Goal: Transaction & Acquisition: Purchase product/service

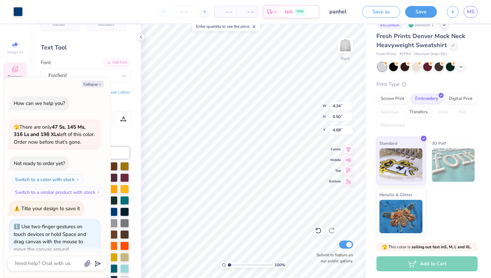
scroll to position [45, 0]
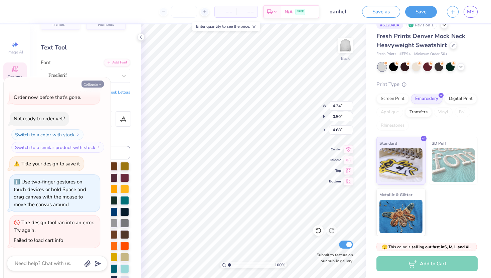
click at [97, 87] on button "Collapse" at bounding box center [93, 84] width 22 height 7
type textarea "x"
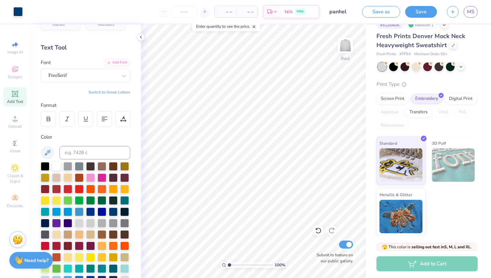
click at [14, 103] on span "Add Text" at bounding box center [15, 101] width 16 height 5
type textarea "2025"
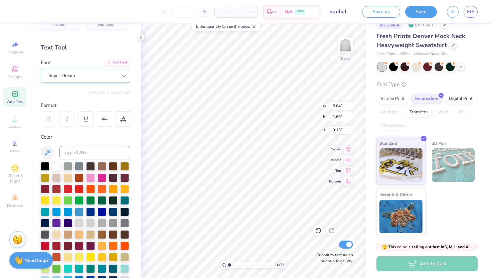
click at [102, 83] on div "Personalized Names Personalized Numbers Text Tool Add Font Font Super Dream Swi…" at bounding box center [85, 151] width 111 height 254
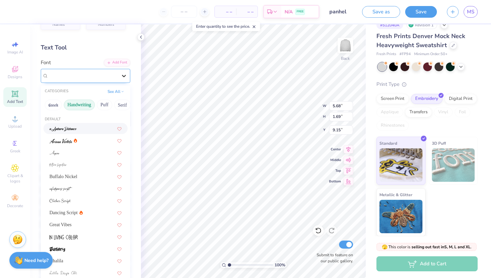
type input "5.68"
click at [125, 77] on icon at bounding box center [124, 75] width 7 height 7
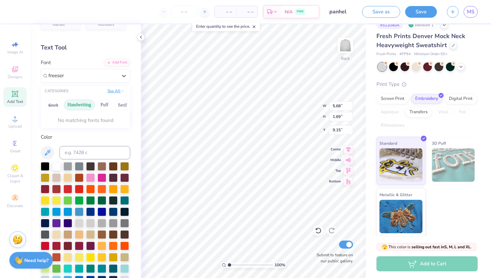
click at [112, 89] on button "See All" at bounding box center [116, 91] width 21 height 7
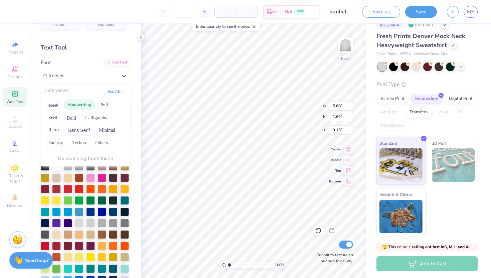
click at [85, 106] on button "Handwriting" at bounding box center [79, 105] width 31 height 11
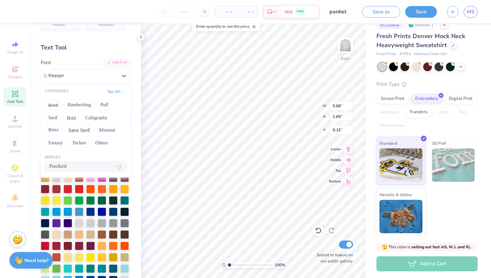
click at [66, 165] on span "FreeSerif" at bounding box center [57, 166] width 17 height 7
type input "freeser"
type input "4.61"
type input "1.70"
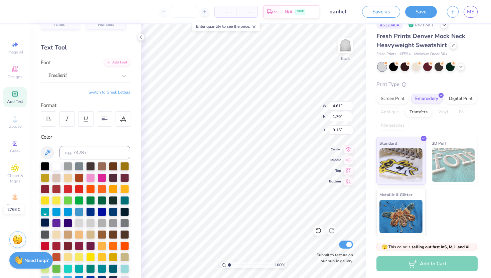
click at [43, 223] on div at bounding box center [45, 222] width 9 height 9
type input "10.46"
type input "1.66"
type input "3.00"
type input "4.61"
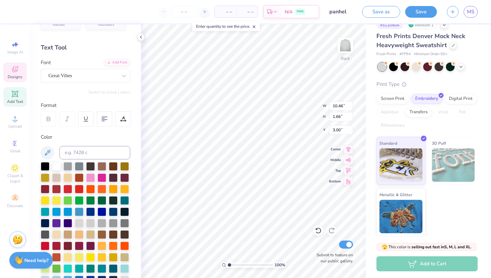
type input "1.70"
type input "9.15"
click at [128, 207] on div at bounding box center [124, 211] width 9 height 9
click at [46, 152] on icon at bounding box center [47, 153] width 8 height 8
type input "1.79"
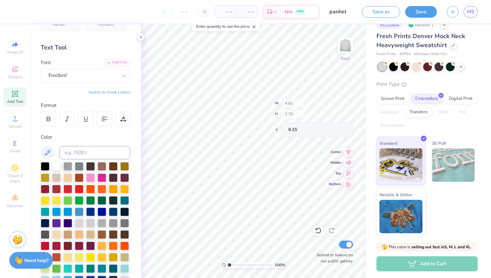
type input "0.66"
type input "10.19"
type input "5.49"
type input "4.34"
type input "0.50"
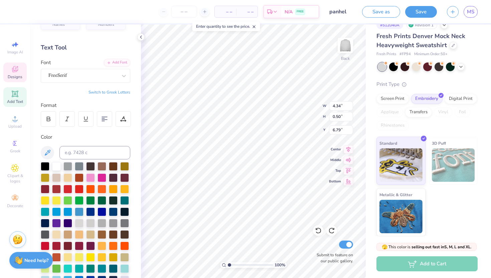
type input "4.68"
click at [318, 230] on icon at bounding box center [318, 230] width 7 height 7
type input "4.61"
type input "1.70"
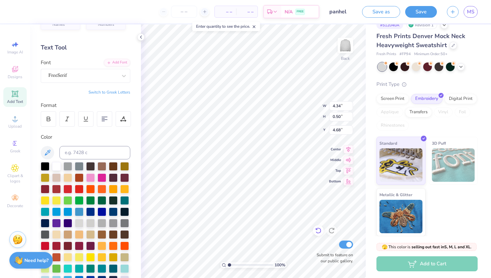
type input "9.15"
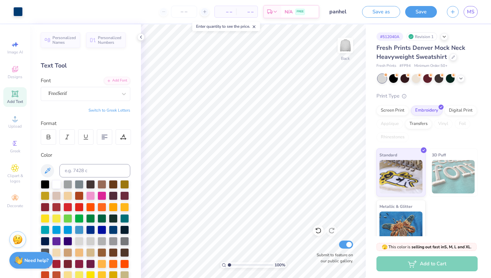
click at [381, 267] on div "Add to Cart" at bounding box center [427, 263] width 101 height 15
click at [407, 268] on div "Add to Cart" at bounding box center [427, 263] width 101 height 15
click at [301, 13] on span "FREE" at bounding box center [300, 12] width 7 height 5
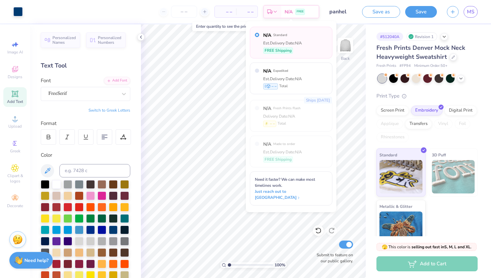
click at [295, 39] on div "N/A Standard Est. Delivery Date: N/A FREE Shipping" at bounding box center [282, 43] width 39 height 22
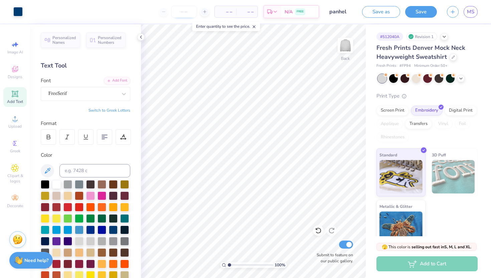
click at [184, 8] on input "number" at bounding box center [184, 12] width 26 height 12
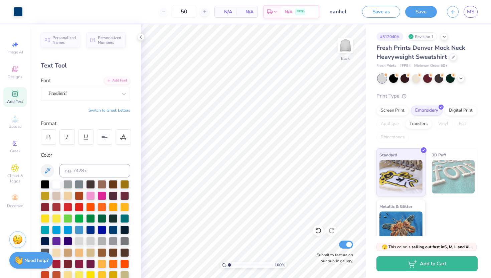
click at [231, 15] on span "N/A" at bounding box center [225, 11] width 13 height 7
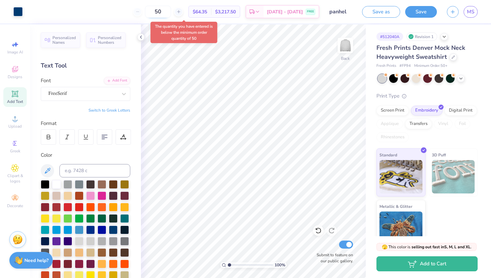
click at [171, 9] on input "50" at bounding box center [158, 12] width 26 height 12
type input "5"
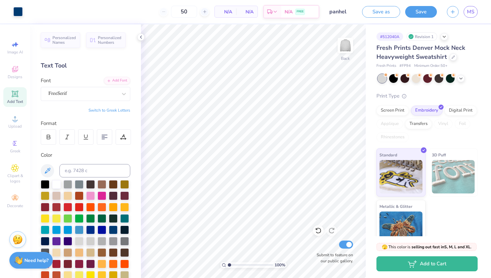
click at [229, 11] on span "N/A" at bounding box center [225, 11] width 13 height 7
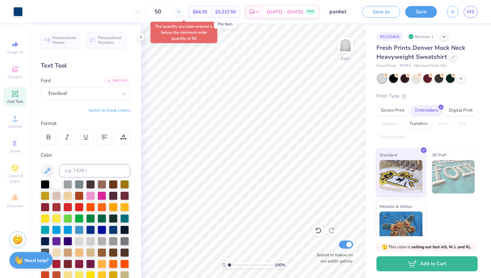
click at [152, 8] on div "50" at bounding box center [158, 12] width 50 height 12
click at [151, 9] on div "50" at bounding box center [158, 12] width 50 height 12
click at [169, 9] on input "50" at bounding box center [158, 12] width 26 height 12
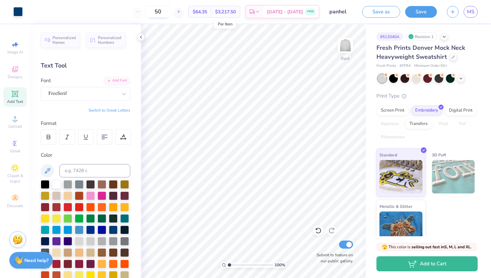
type input "0"
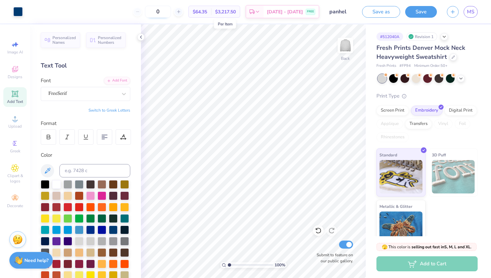
click at [171, 13] on input "0" at bounding box center [158, 12] width 26 height 12
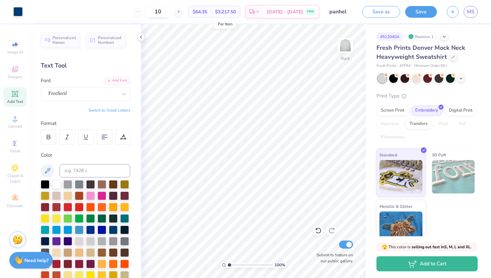
type input "50"
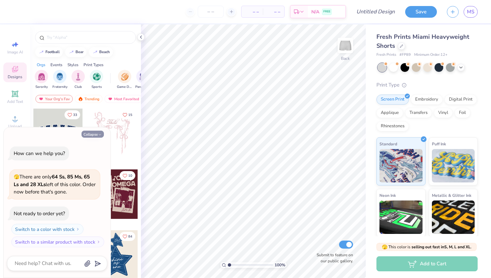
click at [93, 135] on button "Collapse" at bounding box center [93, 134] width 22 height 7
type textarea "x"
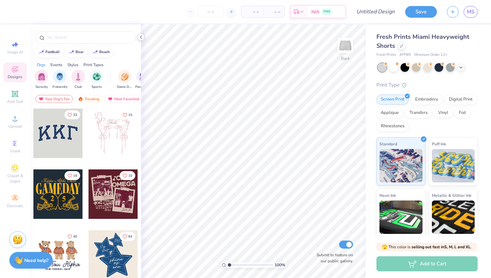
click at [142, 39] on icon at bounding box center [140, 36] width 5 height 5
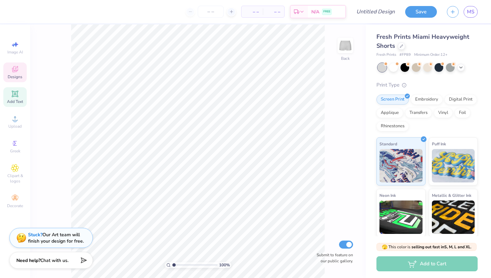
click at [17, 96] on icon at bounding box center [14, 93] width 5 height 5
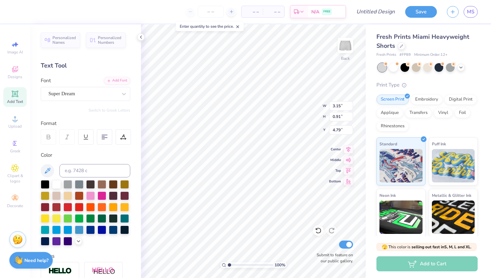
type textarea "D"
type textarea "P"
type textarea "D"
type textarea "Panhellenic"
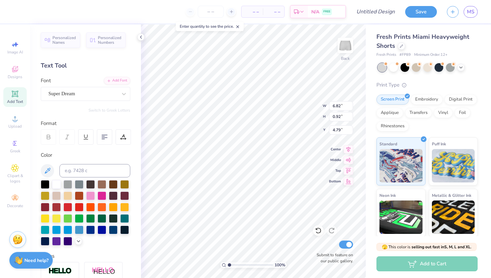
type input "4.12"
type input "0.55"
type input "9.16"
click at [70, 93] on div "Super Dream" at bounding box center [83, 94] width 70 height 10
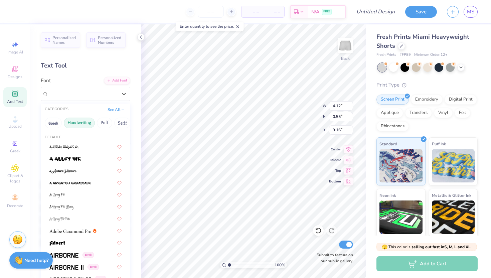
click at [82, 120] on button "Handwriting" at bounding box center [79, 123] width 31 height 11
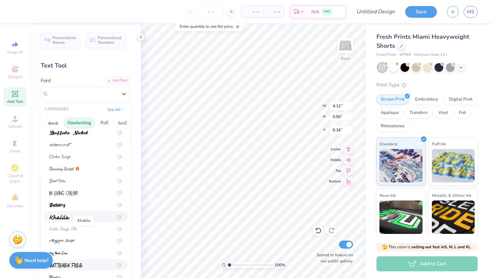
scroll to position [55, 0]
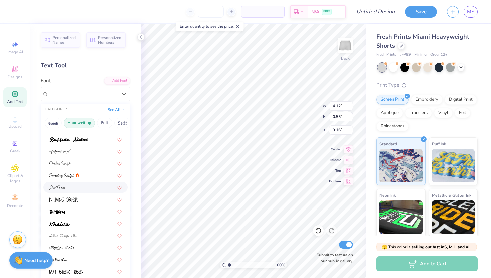
click at [64, 189] on img at bounding box center [57, 187] width 16 height 5
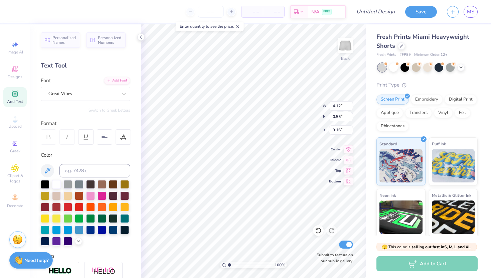
type input "2.87"
type input "0.67"
type input "9.10"
click at [77, 239] on icon at bounding box center [78, 240] width 5 height 5
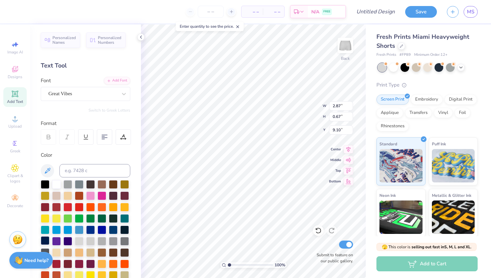
click at [47, 242] on div at bounding box center [45, 240] width 9 height 9
type input "8.49"
drag, startPoint x: 17, startPoint y: 97, endPoint x: 37, endPoint y: 98, distance: 20.0
click at [17, 98] on icon at bounding box center [15, 94] width 8 height 8
type textarea "exec"
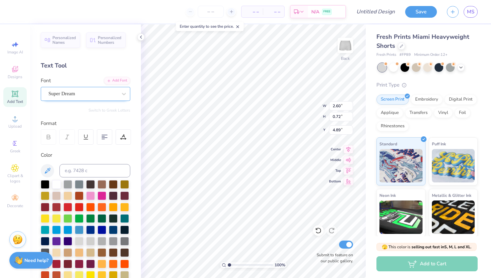
click at [84, 90] on div at bounding box center [82, 93] width 69 height 9
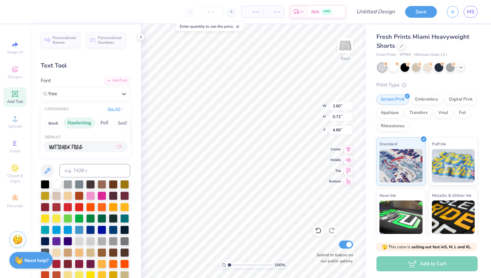
click at [121, 109] on icon at bounding box center [122, 108] width 3 height 3
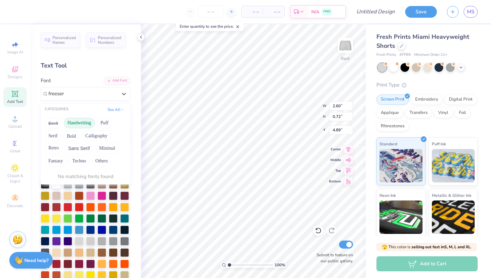
click at [83, 122] on button "Handwriting" at bounding box center [79, 123] width 31 height 11
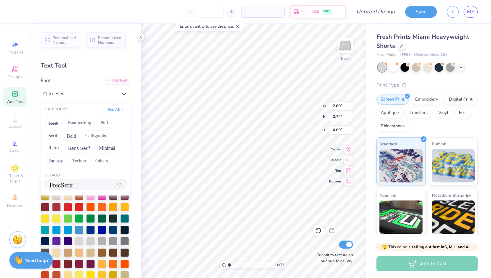
click at [69, 186] on img at bounding box center [61, 185] width 24 height 5
type input "freeser"
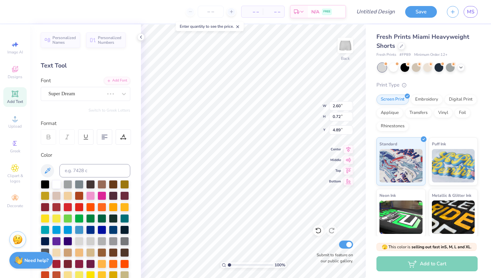
type input "2.22"
type input "0.61"
type input "4.94"
click at [47, 241] on div at bounding box center [45, 240] width 9 height 9
type input "1.07"
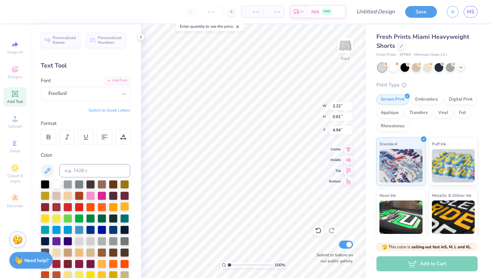
type input "0.30"
type input "9.16"
type input "2.87"
type input "0.67"
type input "8.49"
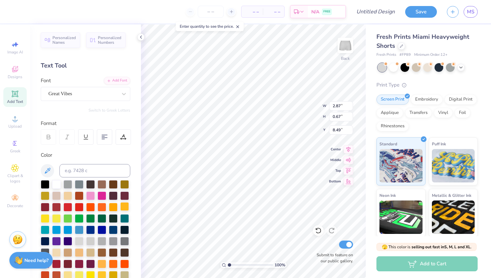
type input "3.38"
type input "0.79"
type input "8.37"
type input "9.39"
type input "0.84"
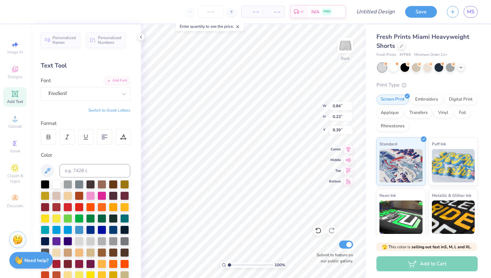
type input "0.23"
type input "9.31"
click at [367, 246] on div "🫣 This color is selling out fast in S, M, L and XL . 🫣 There are only 64 Ss, 85…" at bounding box center [428, 257] width 125 height 42
click at [373, 226] on div "Fresh Prints Miami Heavyweight Shorts Fresh Prints # FP89 Minimum Order: 12 + P…" at bounding box center [428, 156] width 125 height 264
type textarea "2025"
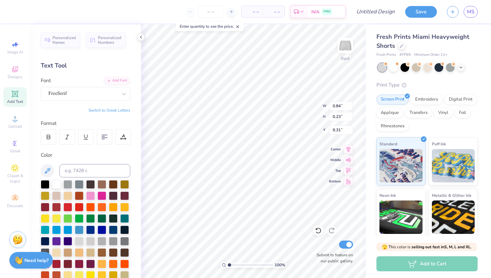
click at [369, 203] on div "Fresh Prints Miami Heavyweight Shorts Fresh Prints # FP89 Minimum Order: 12 + P…" at bounding box center [428, 156] width 125 height 264
type input "0.94"
type input "0.34"
type input "9.25"
type input "3.38"
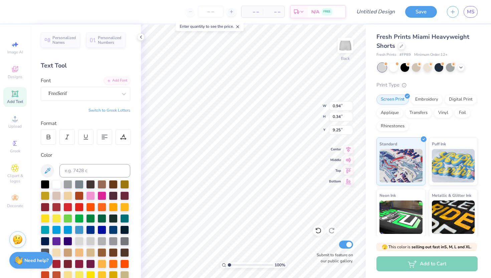
type input "0.79"
type input "8.37"
type textarea "DePauw Panhellenic"
click at [101, 132] on div at bounding box center [104, 136] width 15 height 15
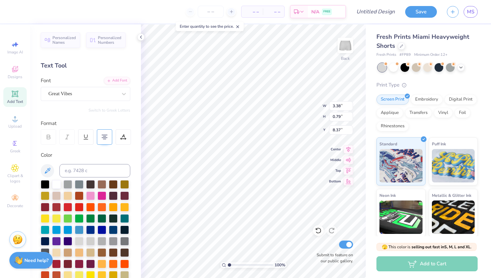
click at [101, 132] on div at bounding box center [104, 136] width 15 height 15
type input "6.96"
type input "2.61"
type input "1.47"
type input "7.39"
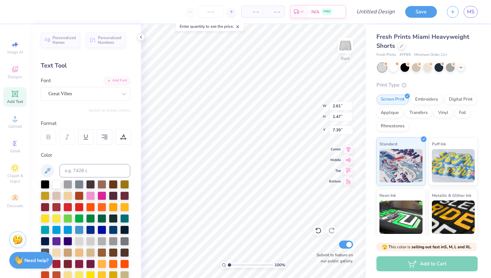
type input "8.11"
click at [374, 125] on div "Fresh Prints Miami Heavyweight Shorts Fresh Prints # FP89 Minimum Order: 12 + P…" at bounding box center [428, 156] width 125 height 264
click at [368, 120] on div "Fresh Prints Miami Heavyweight Shorts Fresh Prints # FP89 Minimum Order: 12 + P…" at bounding box center [428, 156] width 125 height 264
click at [371, 86] on div "Fresh Prints Miami Heavyweight Shorts Fresh Prints # FP89 Minimum Order: 12 + P…" at bounding box center [428, 156] width 125 height 264
type input "7.95"
